Goal: Task Accomplishment & Management: Complete application form

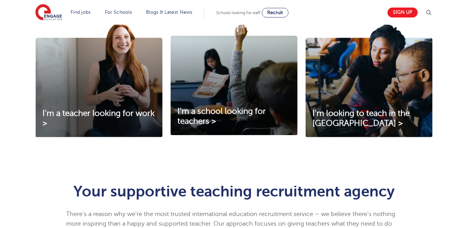
scroll to position [248, 0]
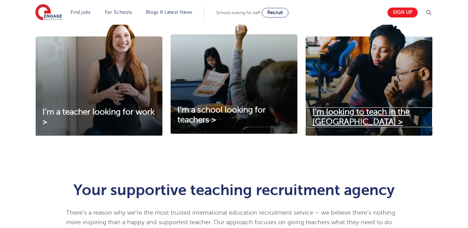
click at [364, 111] on span "I'm looking to teach in the UK >" at bounding box center [360, 116] width 97 height 19
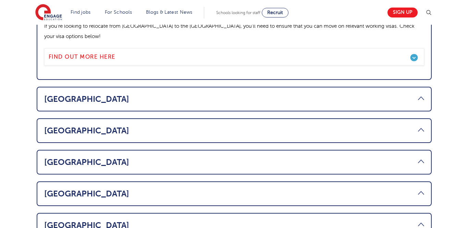
scroll to position [421, 0]
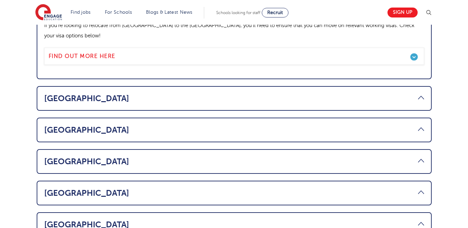
click at [419, 188] on link "[GEOGRAPHIC_DATA]" at bounding box center [234, 193] width 380 height 10
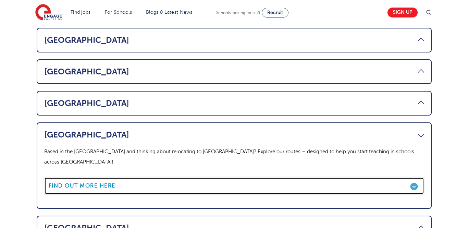
click at [74, 182] on b "Find out more here" at bounding box center [82, 185] width 67 height 6
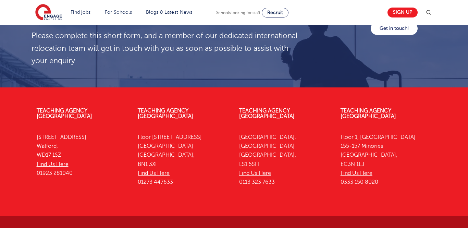
scroll to position [2410, 0]
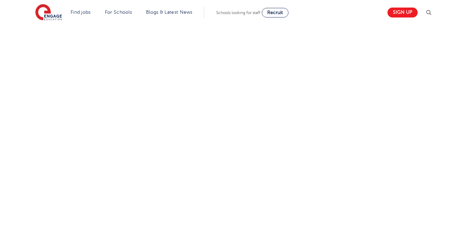
scroll to position [273, 0]
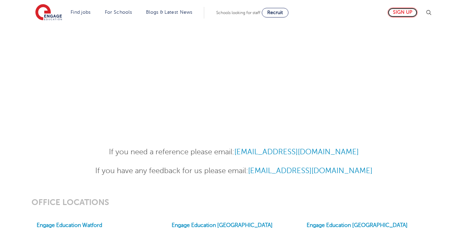
click at [402, 11] on link "Sign up" at bounding box center [402, 13] width 30 height 10
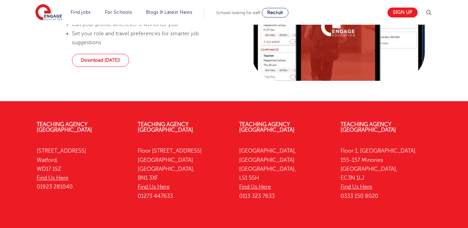
scroll to position [556, 0]
